Goal: Transaction & Acquisition: Purchase product/service

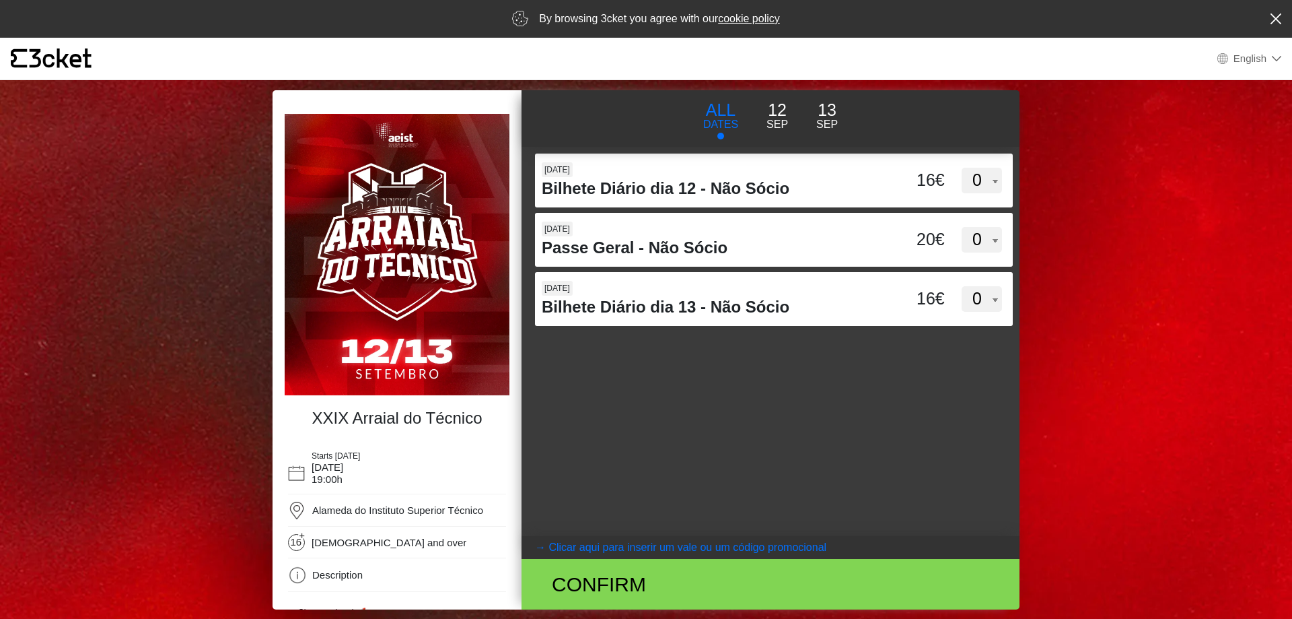
click at [782, 118] on p "12" at bounding box center [778, 111] width 22 height 26
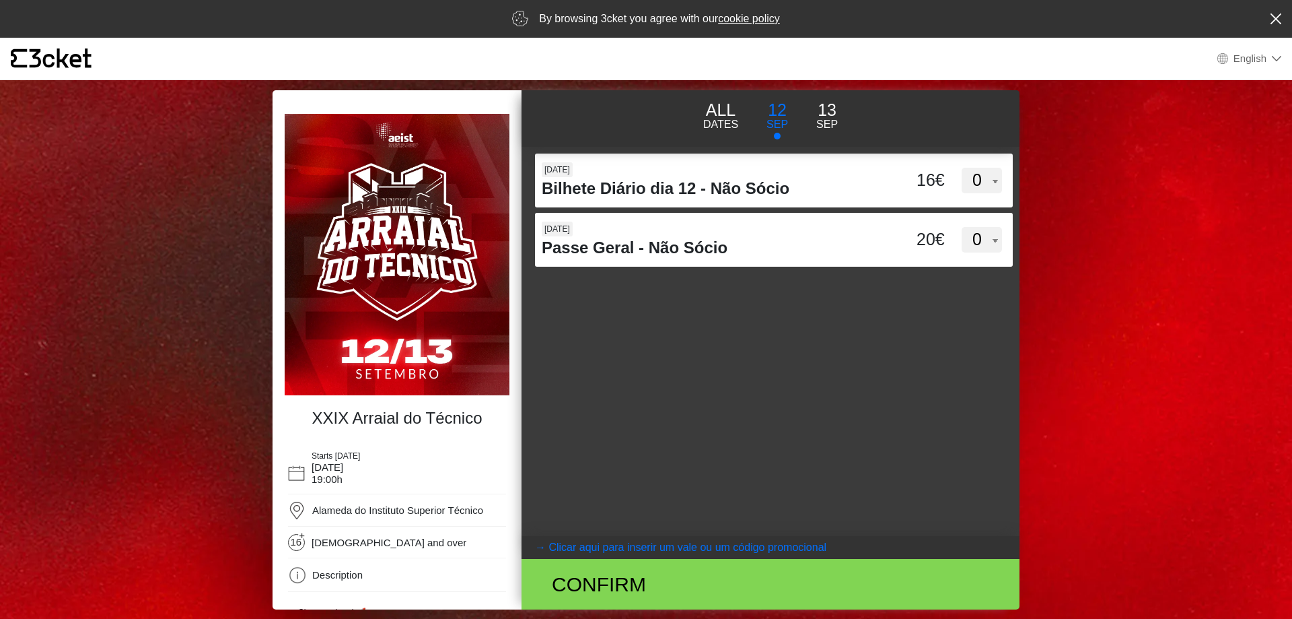
click at [722, 116] on p "ALL" at bounding box center [720, 111] width 35 height 26
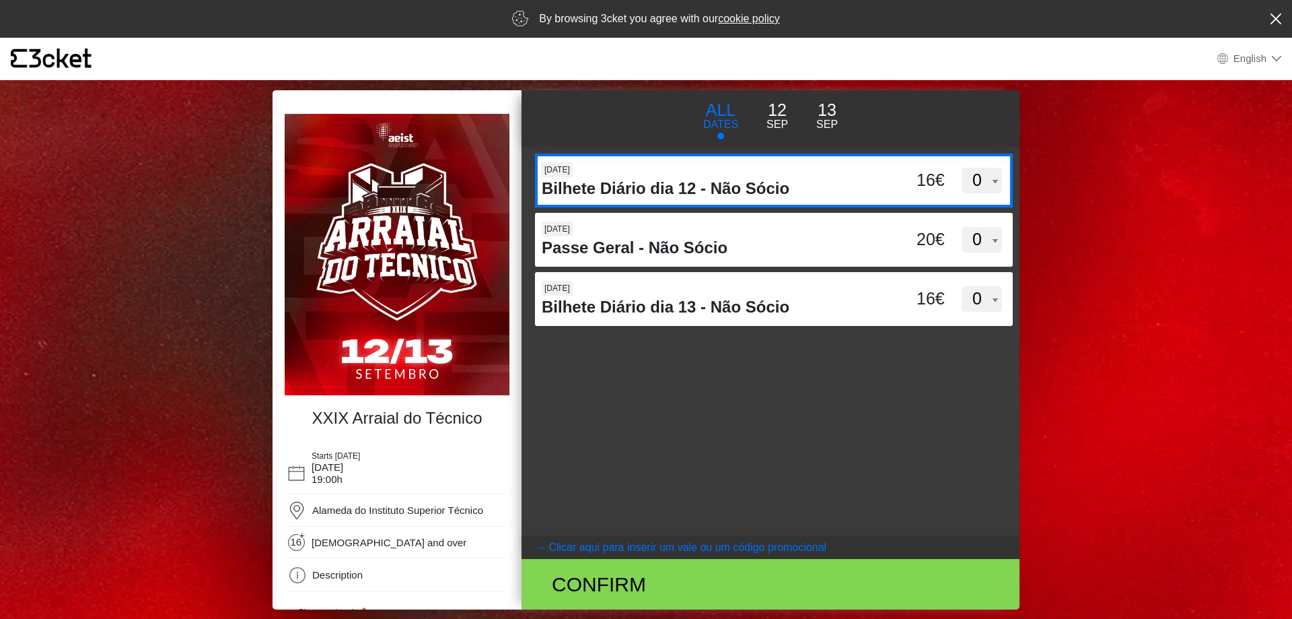
click at [962, 168] on select "0 1 2 3 4 5 6 7 8 9 10 11 12 13 14 15" at bounding box center [982, 181] width 40 height 26
click at [996, 183] on select "0 1 2 3 4 5 6 7 8 9 10 11 12 13 14 15" at bounding box center [982, 181] width 40 height 26
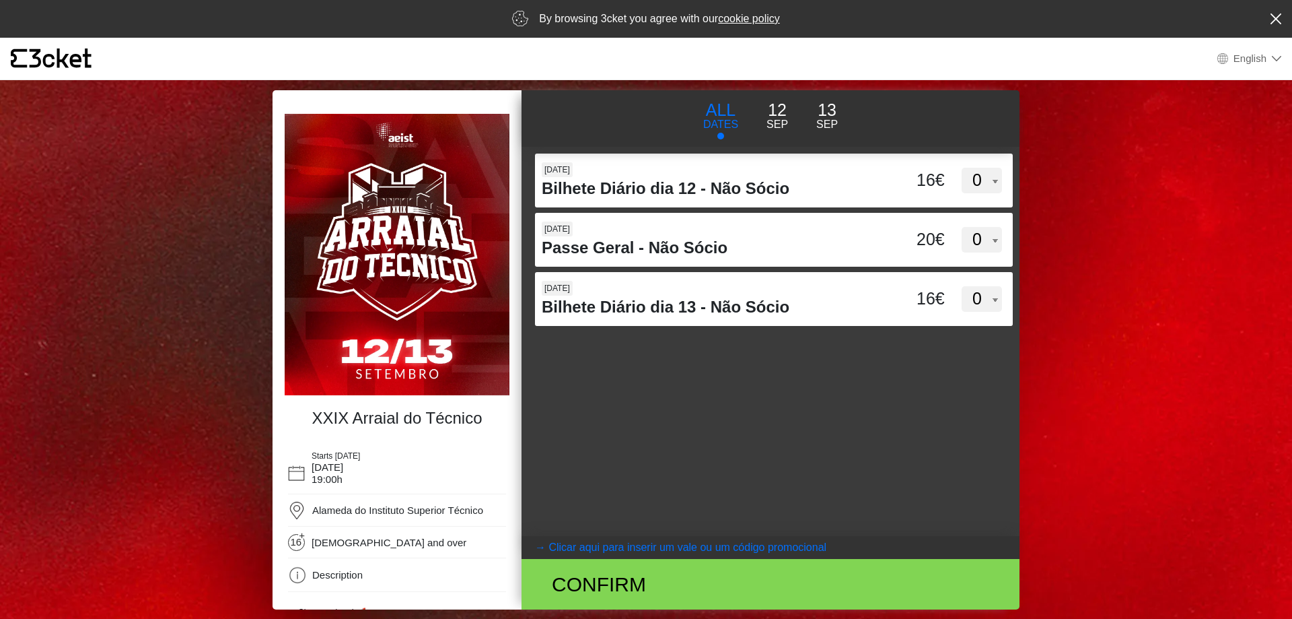
click at [728, 551] on coupontext "Clicar aqui para inserir um vale ou um código promocional" at bounding box center [688, 546] width 278 height 11
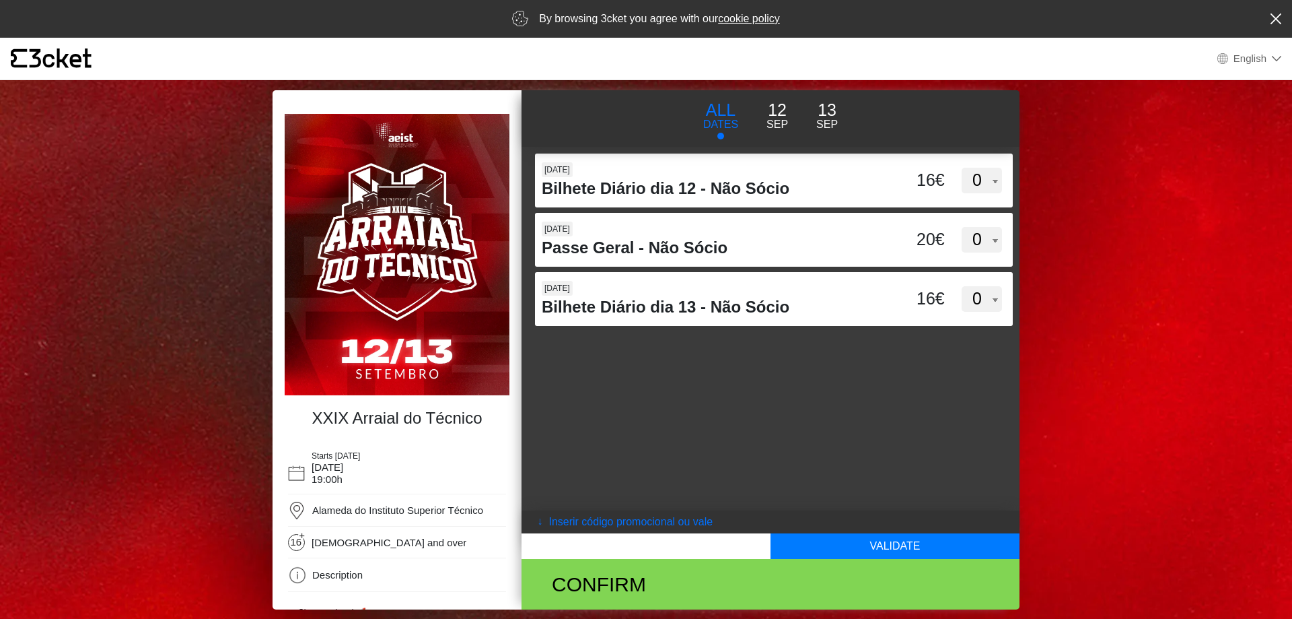
click at [774, 120] on p "Sep" at bounding box center [778, 124] width 22 height 16
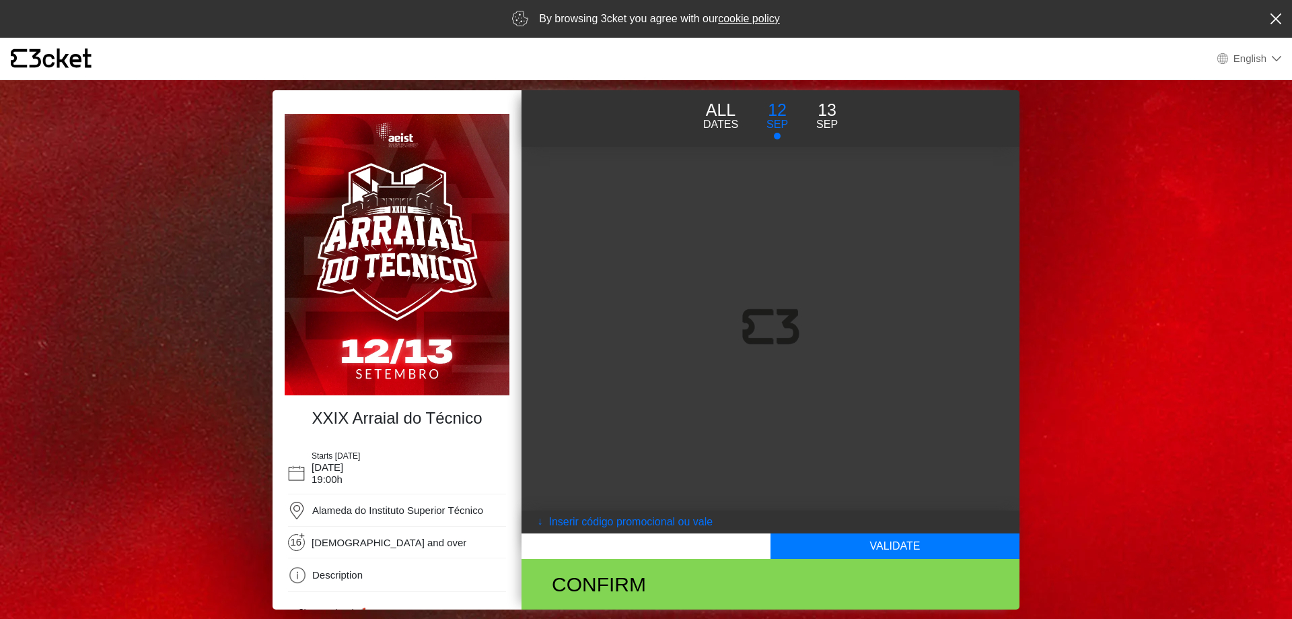
click at [816, 114] on p "13" at bounding box center [827, 111] width 22 height 26
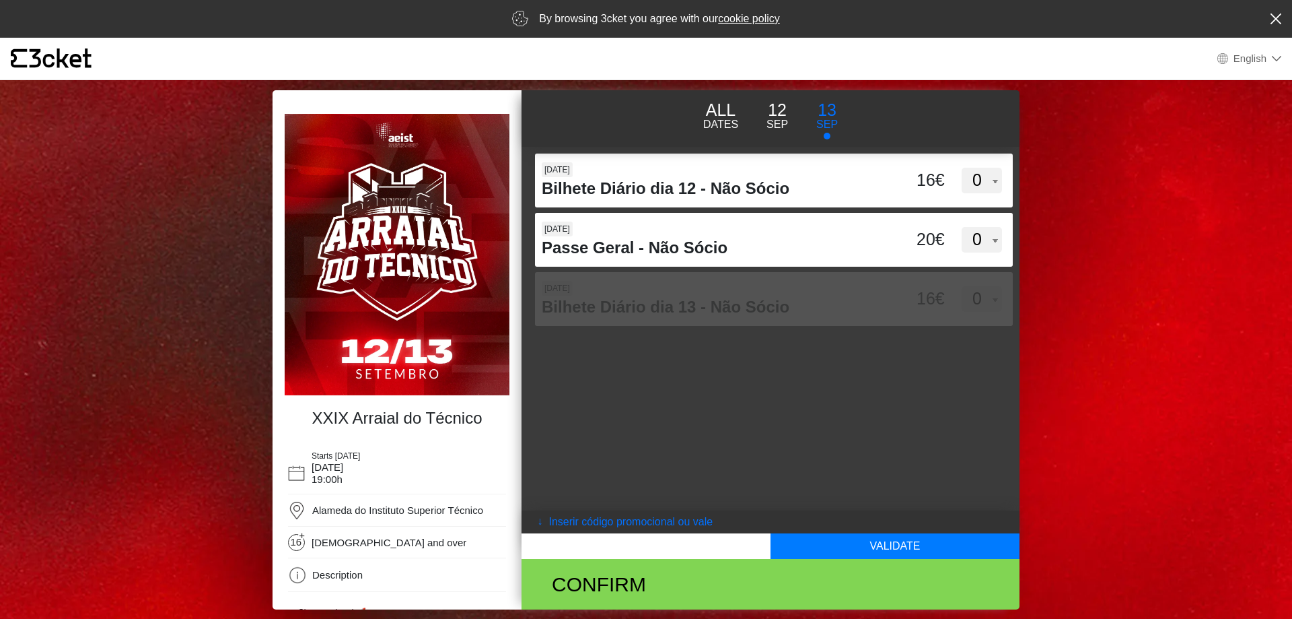
click at [788, 118] on p "Sep" at bounding box center [778, 124] width 22 height 16
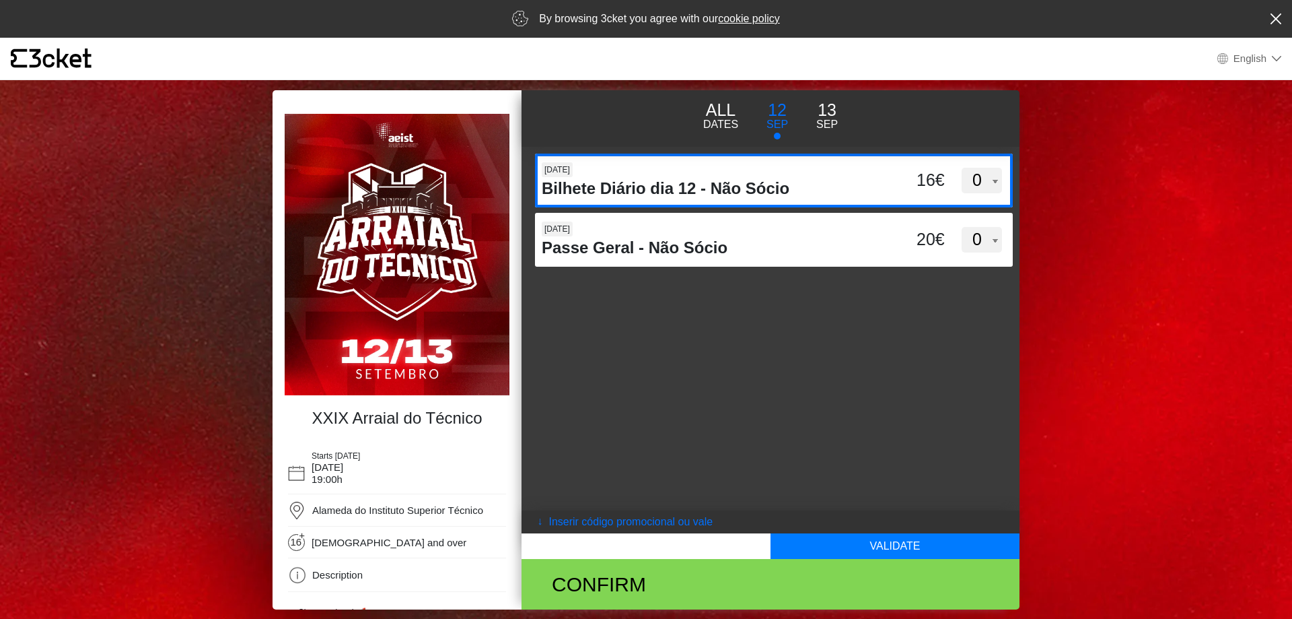
click at [738, 186] on h4 "Bilhete Diário dia 12 - Não Sócio" at bounding box center [711, 189] width 339 height 20
click at [738, 174] on input "d3dVTTBtbEpMQUxVUUdnTllBdWVFUT09" at bounding box center [644, 163] width 219 height 20
select select "1"
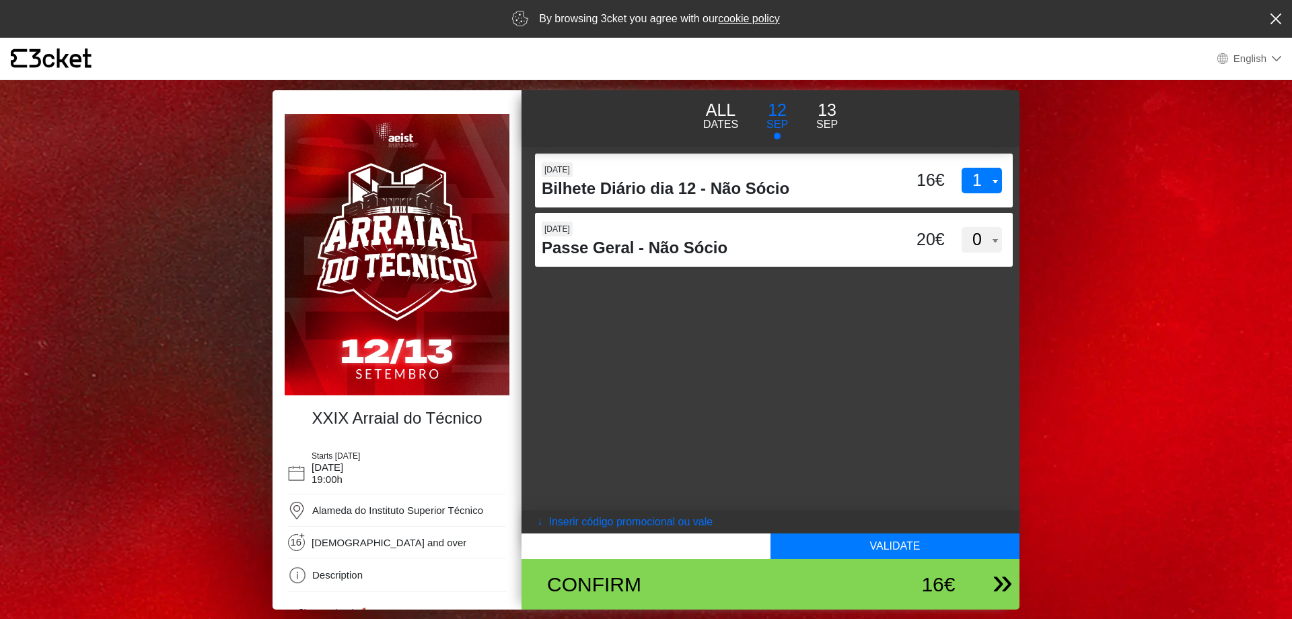
click at [825, 582] on div "Confirm" at bounding box center [689, 584] width 304 height 30
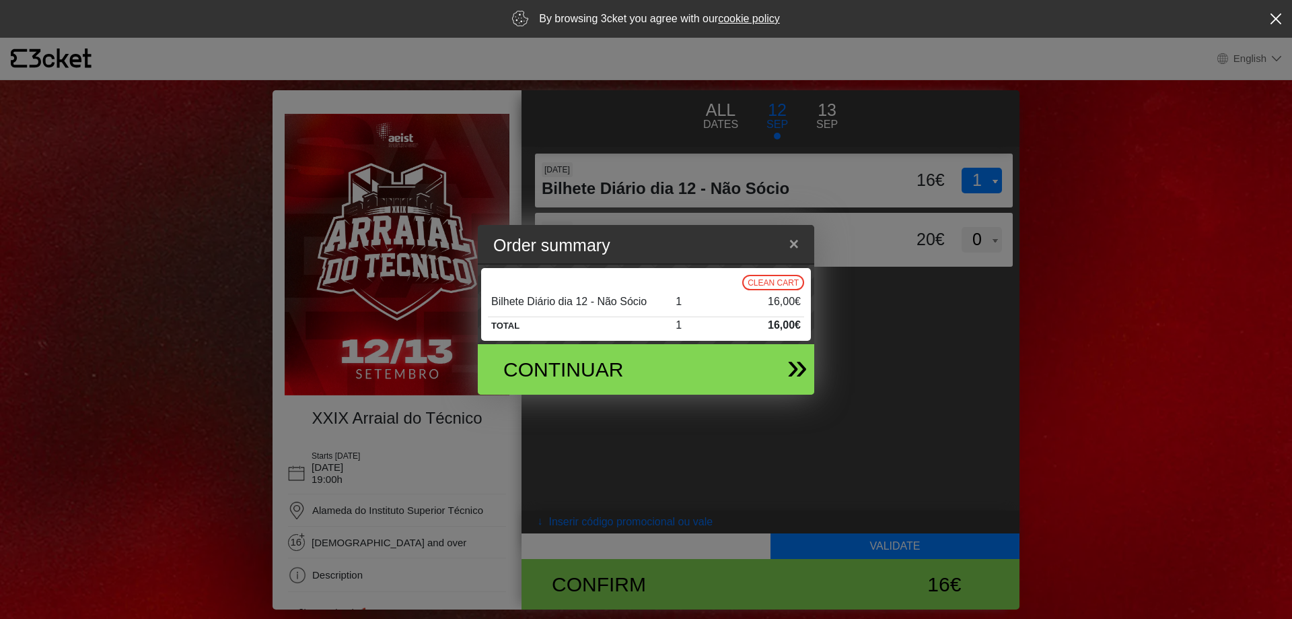
click at [718, 359] on div "Continuar" at bounding box center [640, 369] width 315 height 50
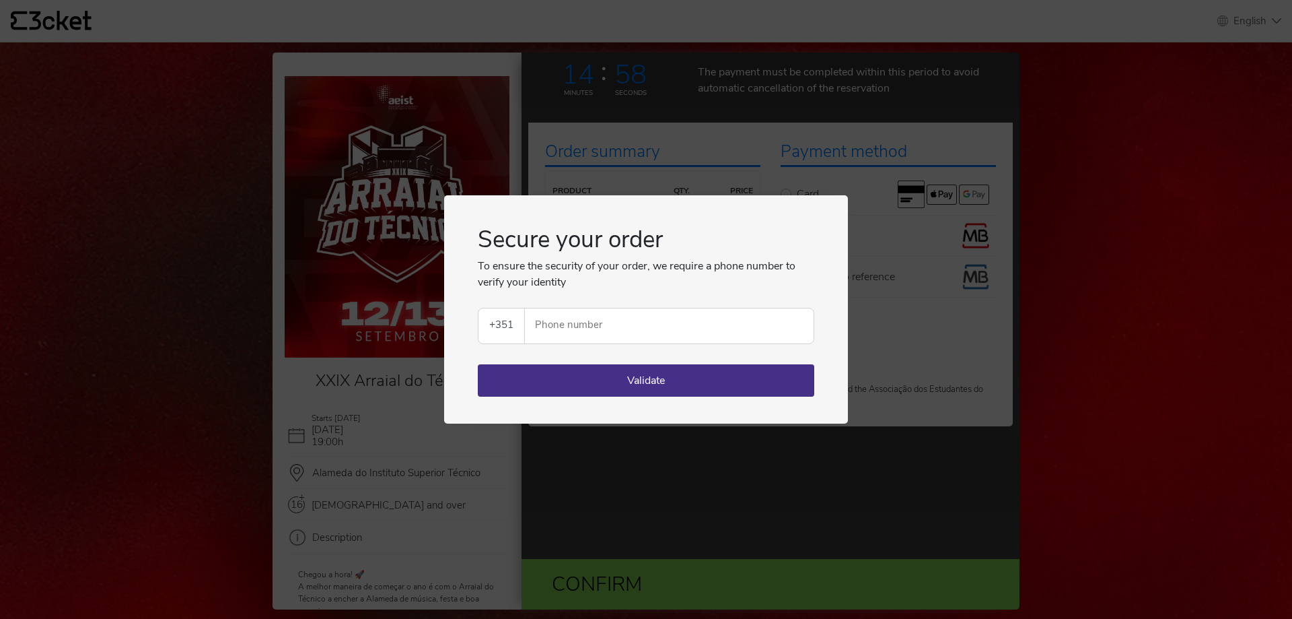
click at [904, 329] on div "Secure your order To ensure the security of your order, we require a phone numb…" at bounding box center [646, 309] width 1292 height 619
click at [623, 326] on input "Phone number" at bounding box center [675, 325] width 278 height 35
drag, startPoint x: 786, startPoint y: 209, endPoint x: 779, endPoint y: 265, distance: 55.6
click at [779, 263] on div "Secure your order To ensure the security of your order, we require a phone numb…" at bounding box center [646, 309] width 404 height 228
click at [882, 315] on div "Secure your order To ensure the security of your order, we require a phone numb…" at bounding box center [646, 309] width 1292 height 619
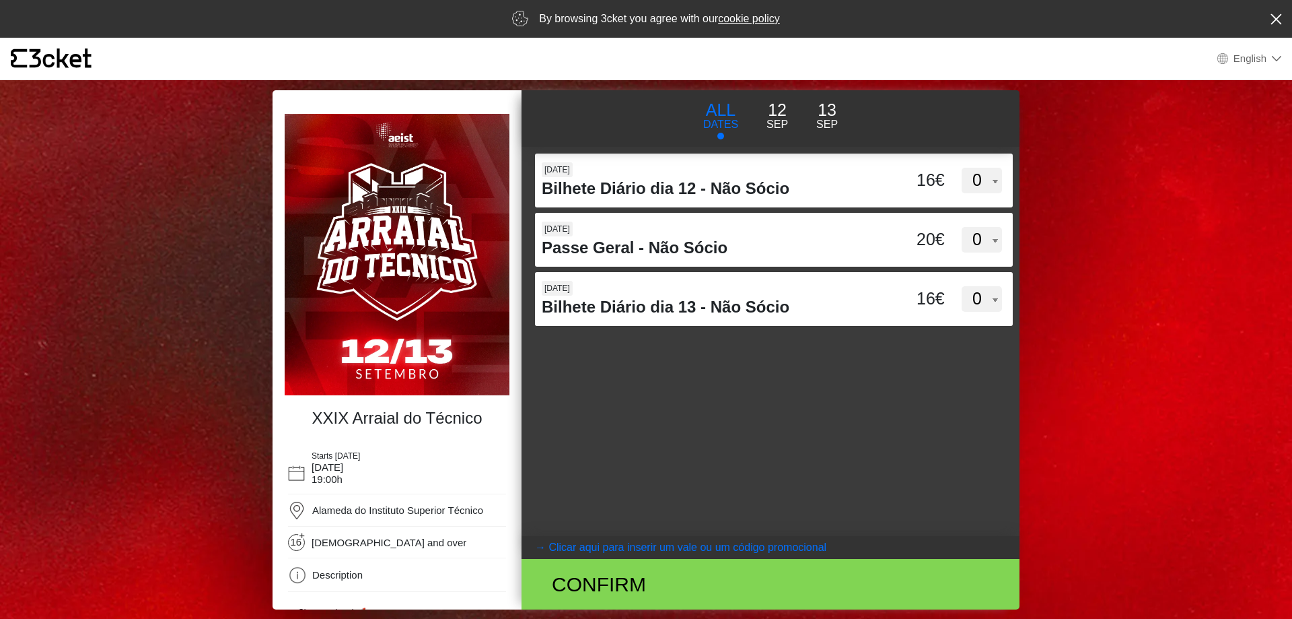
click at [1284, 22] on div "By browsing 3cket you agree with our cookie policy" at bounding box center [646, 19] width 1292 height 38
click at [1276, 18] on icon at bounding box center [1276, 18] width 11 height 11
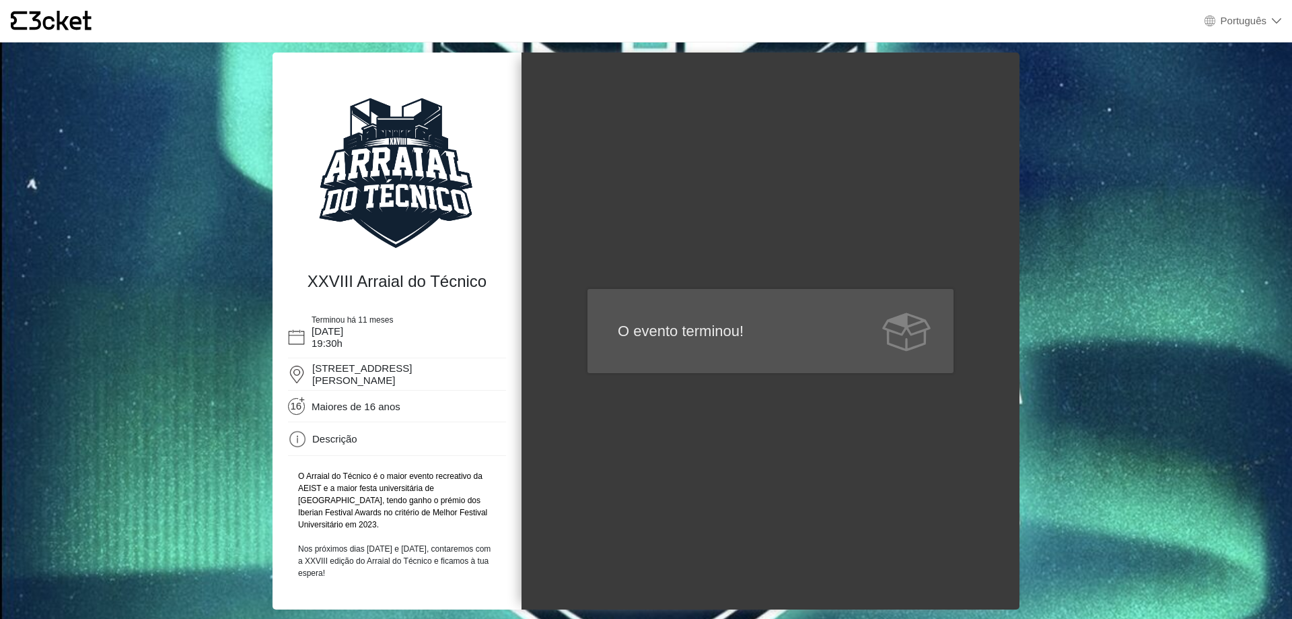
select select "pt_PT"
